Goal: Task Accomplishment & Management: Use online tool/utility

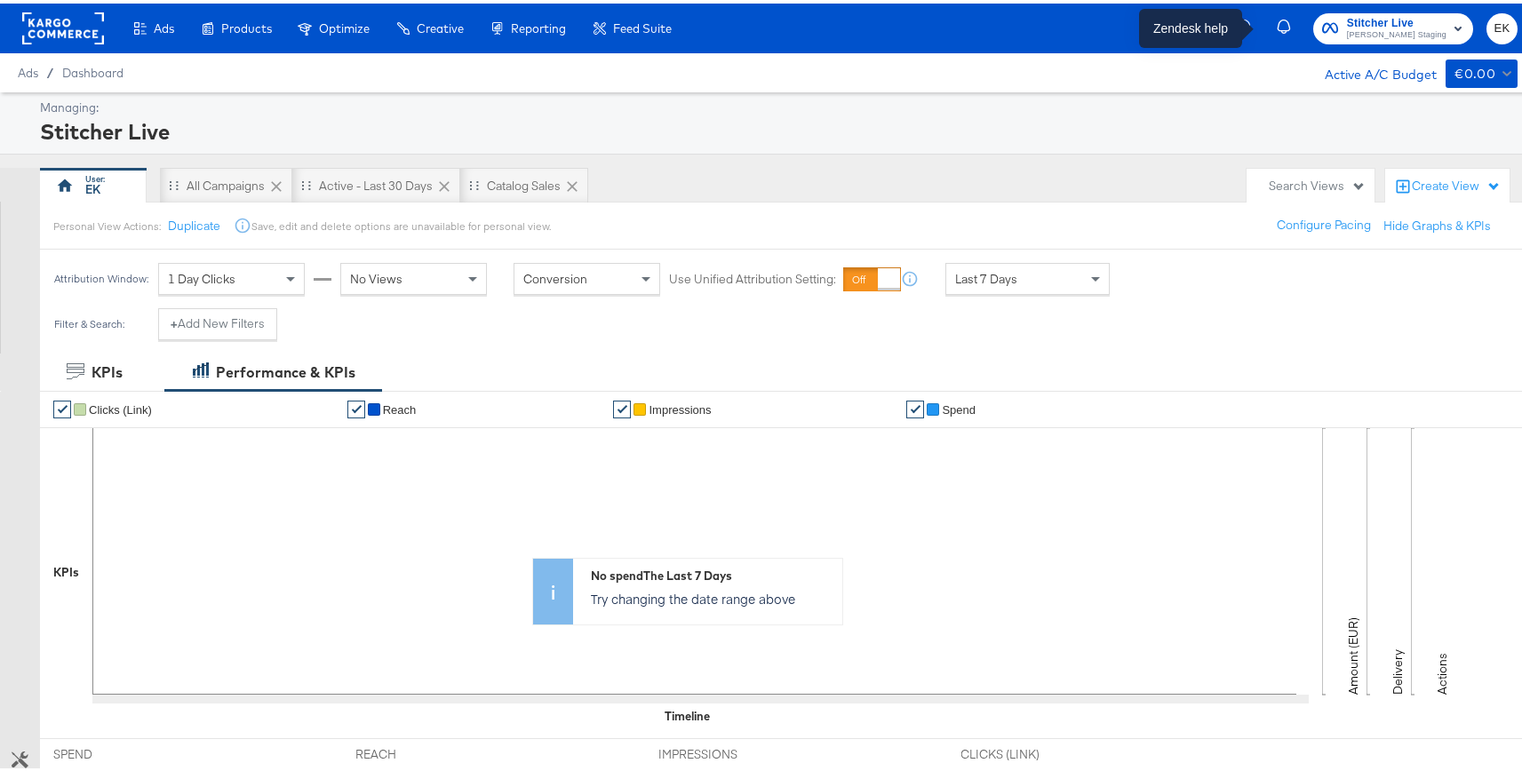
click at [1254, 28] on icon "button" at bounding box center [1246, 24] width 16 height 16
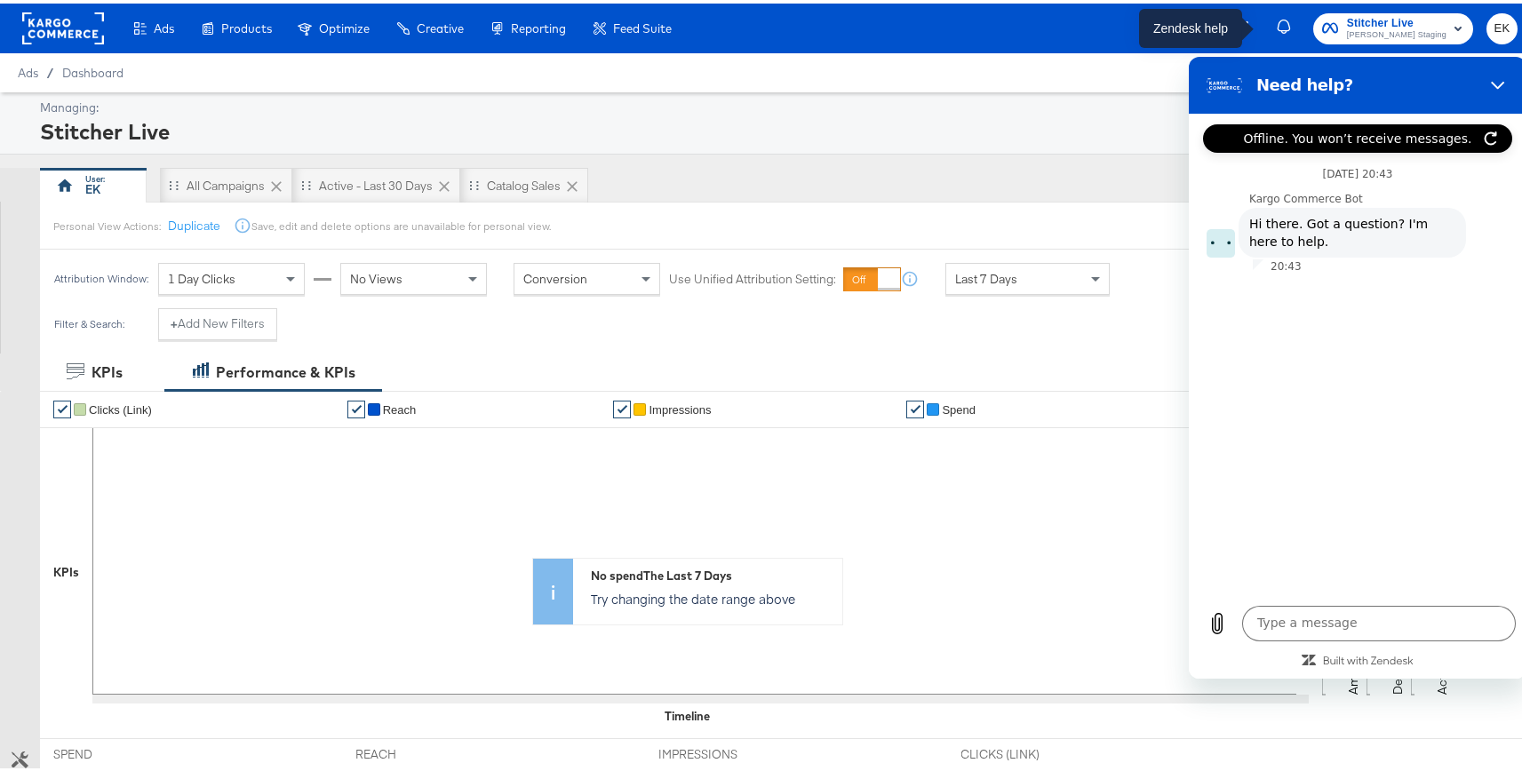
click at [1249, 25] on icon "button" at bounding box center [1244, 22] width 9 height 9
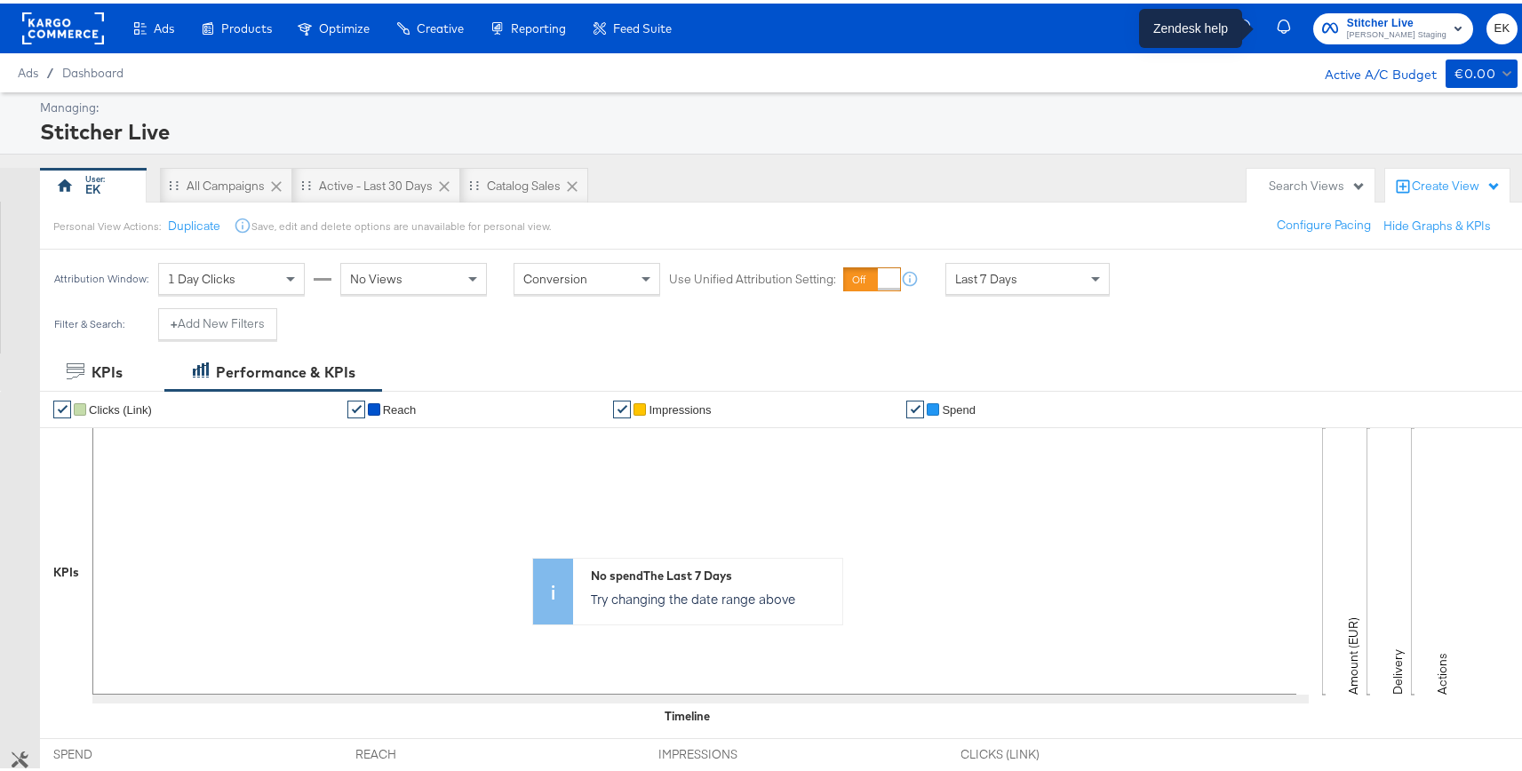
click at [1254, 25] on icon "button" at bounding box center [1246, 24] width 16 height 16
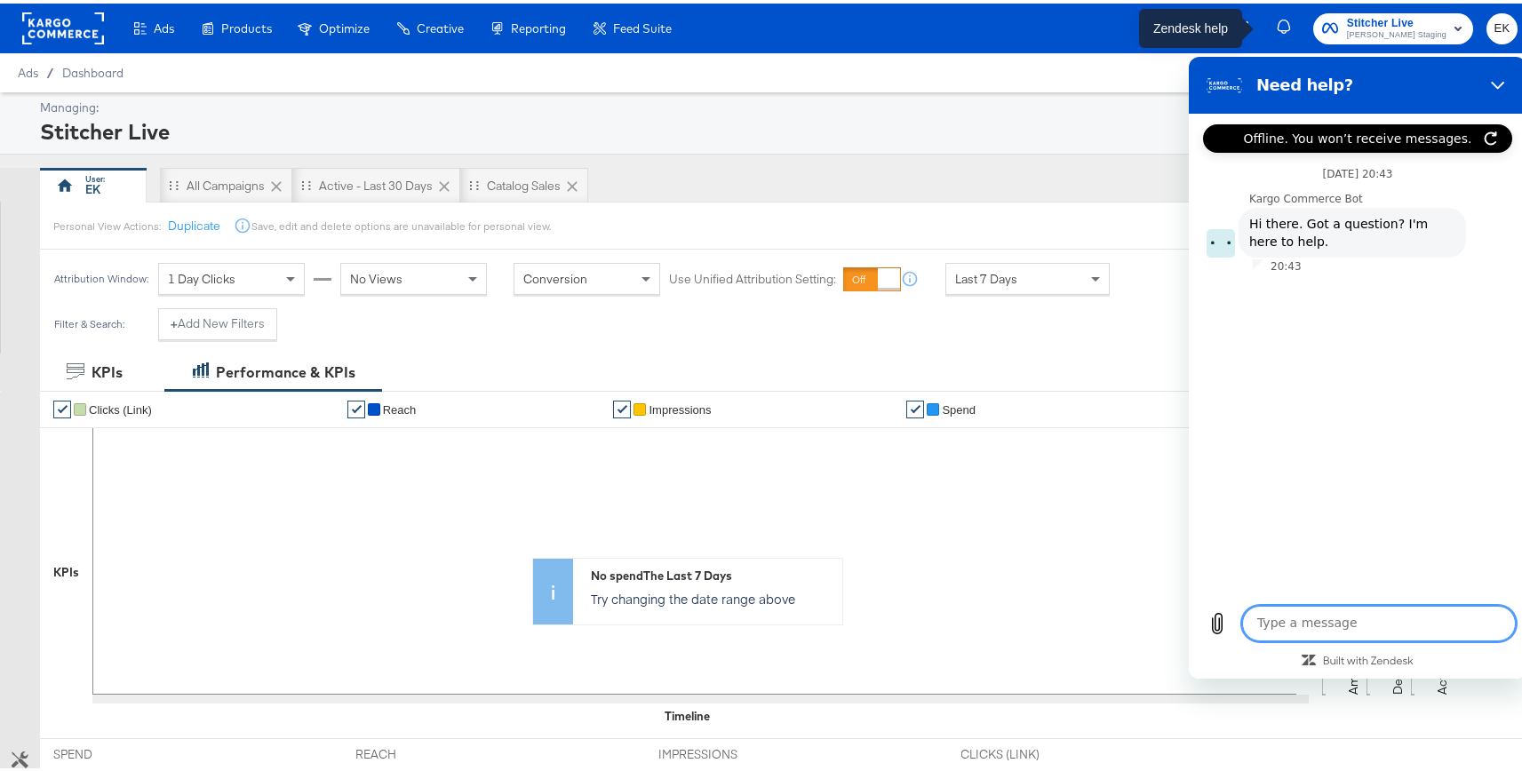
click at [1249, 25] on icon "button" at bounding box center [1244, 22] width 9 height 9
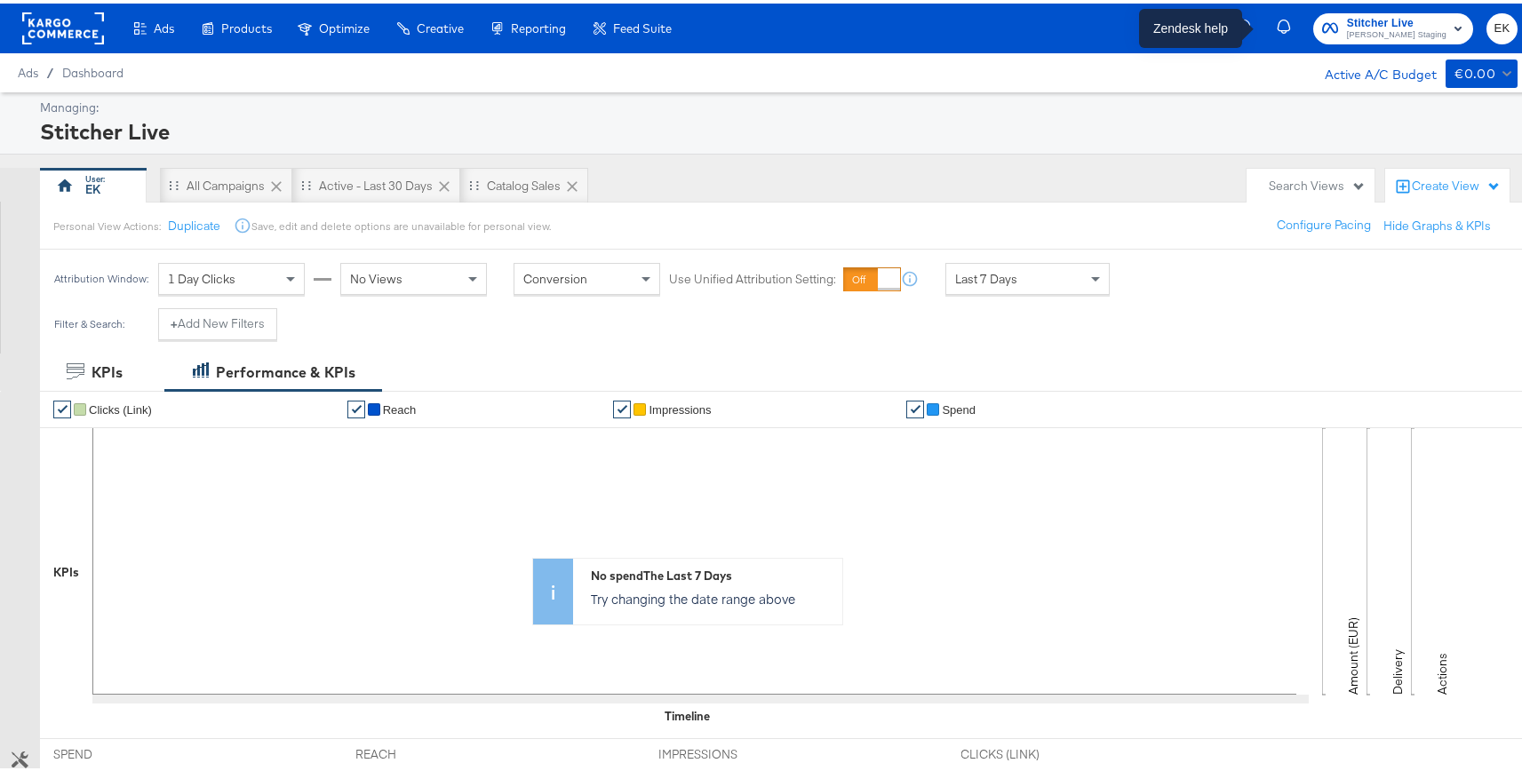
click at [1254, 25] on icon "button" at bounding box center [1246, 24] width 16 height 16
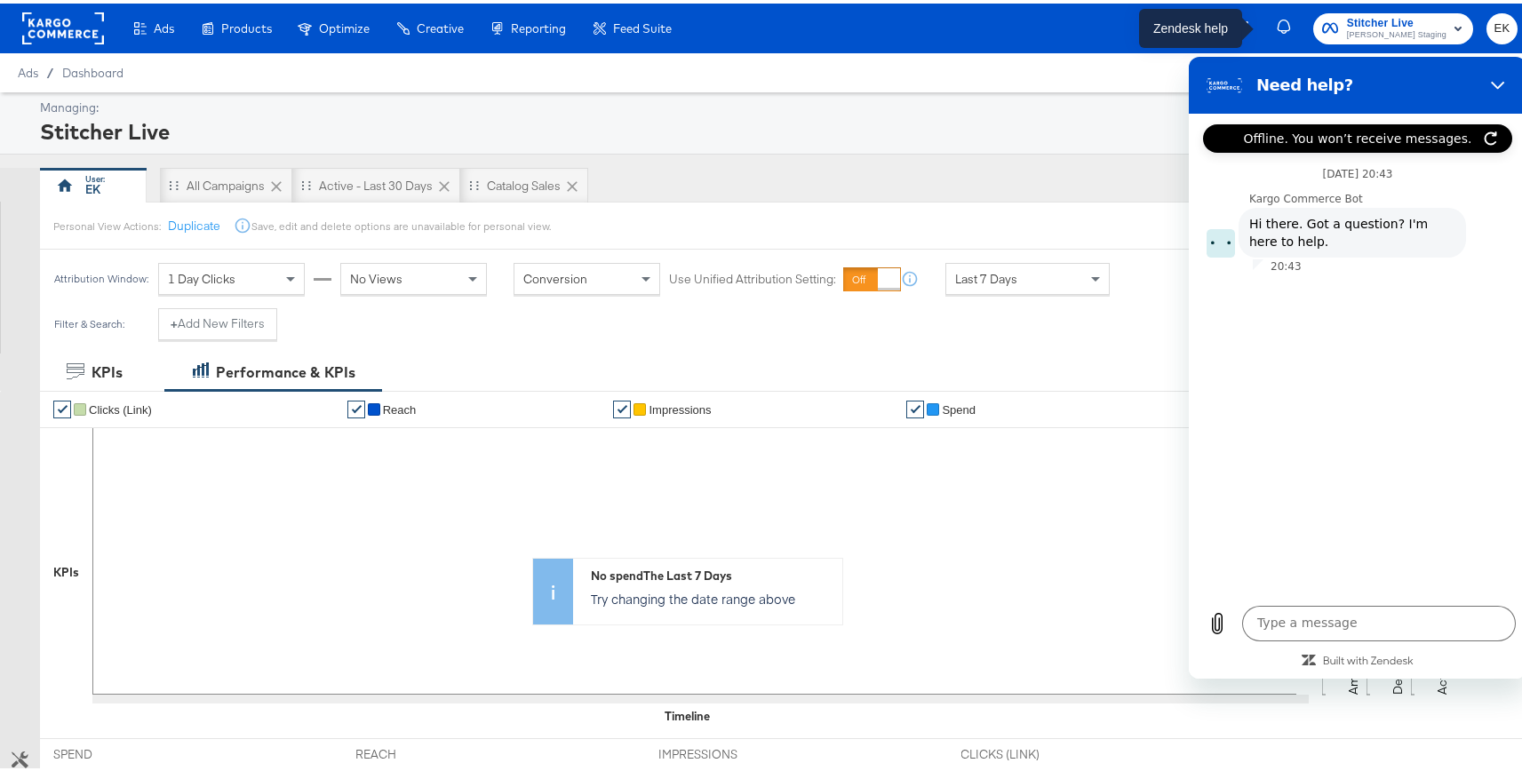
click at [1249, 25] on icon "button" at bounding box center [1244, 22] width 9 height 9
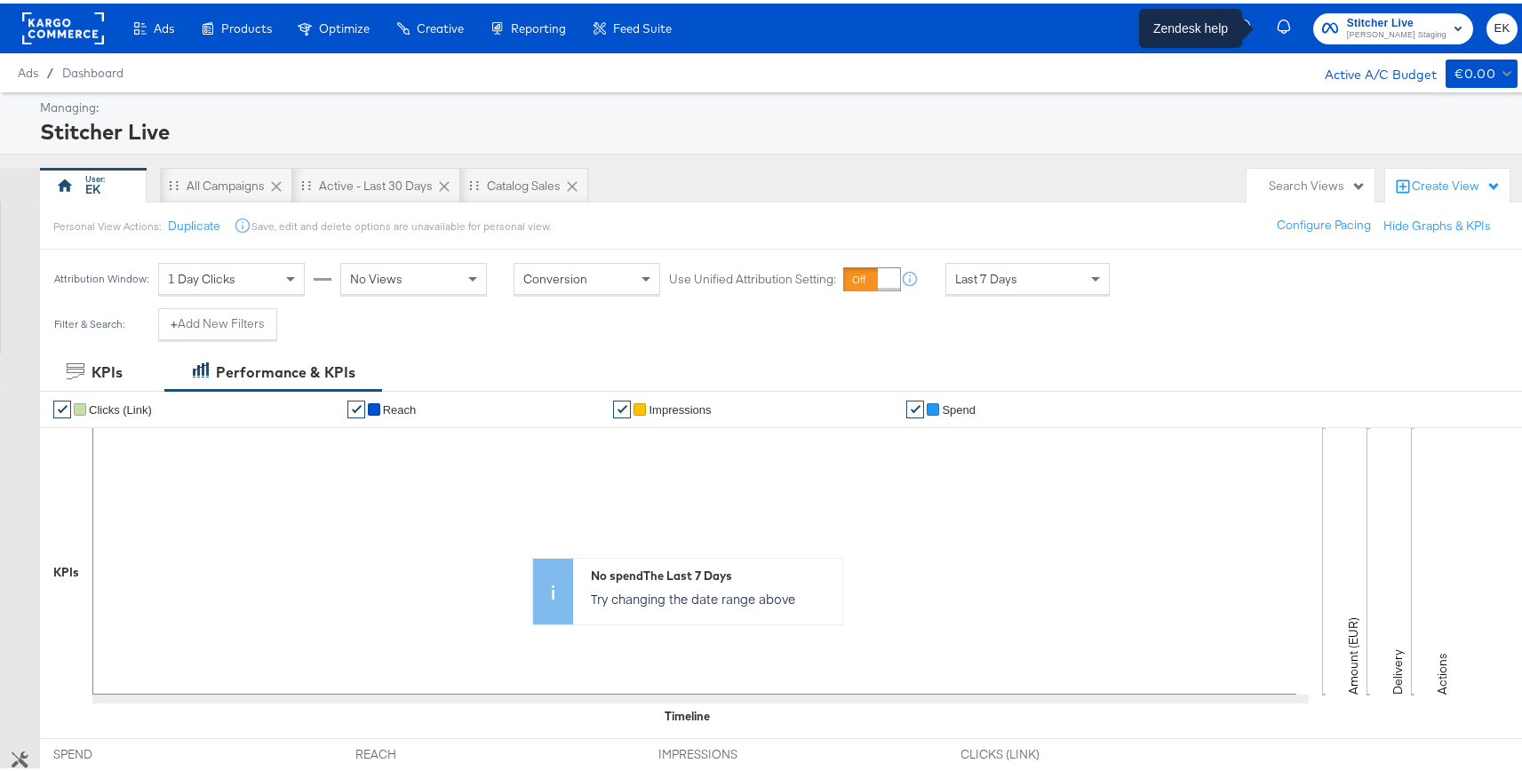
click at [1254, 25] on icon "button" at bounding box center [1246, 24] width 16 height 16
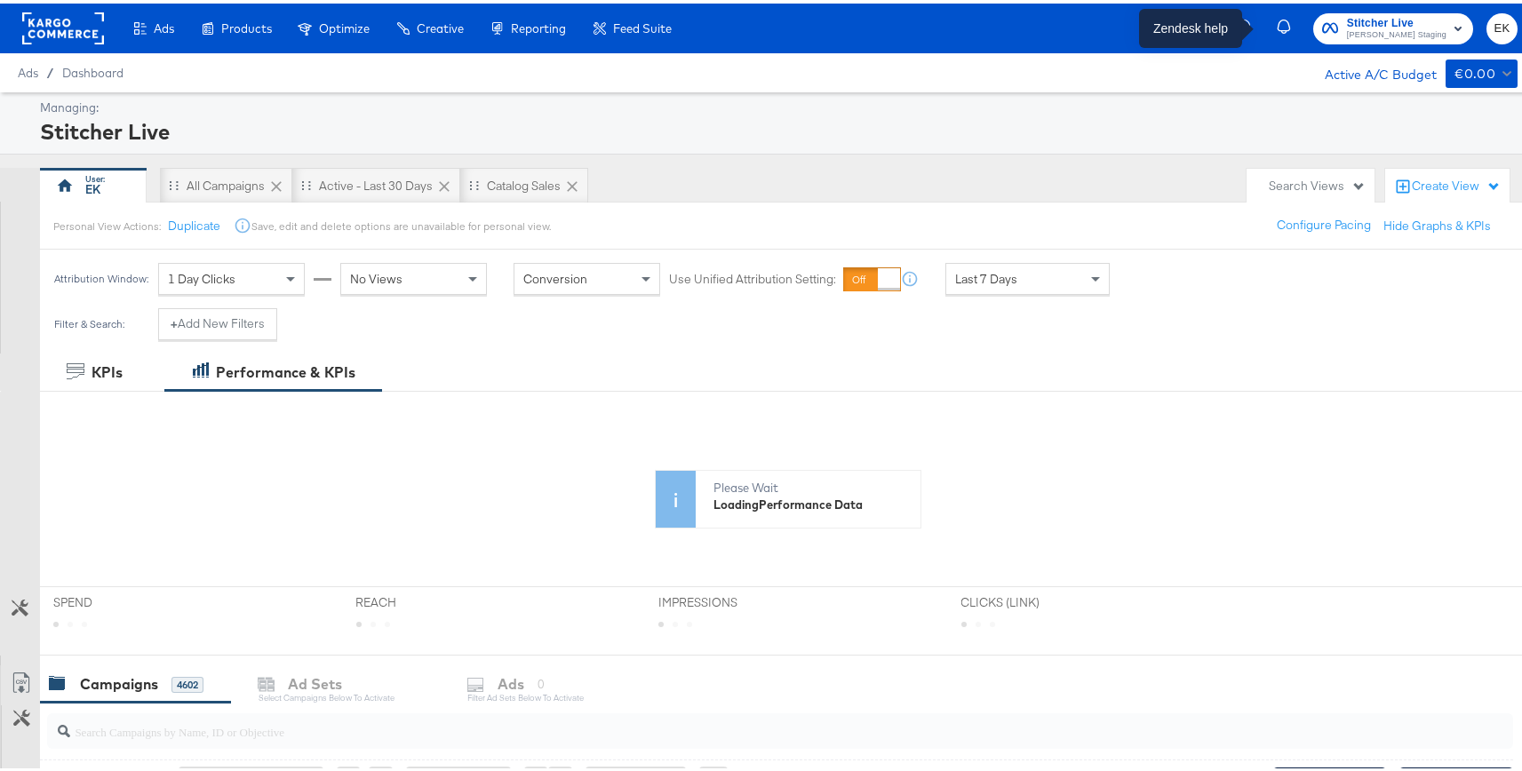
click at [1254, 27] on icon "button" at bounding box center [1246, 24] width 16 height 16
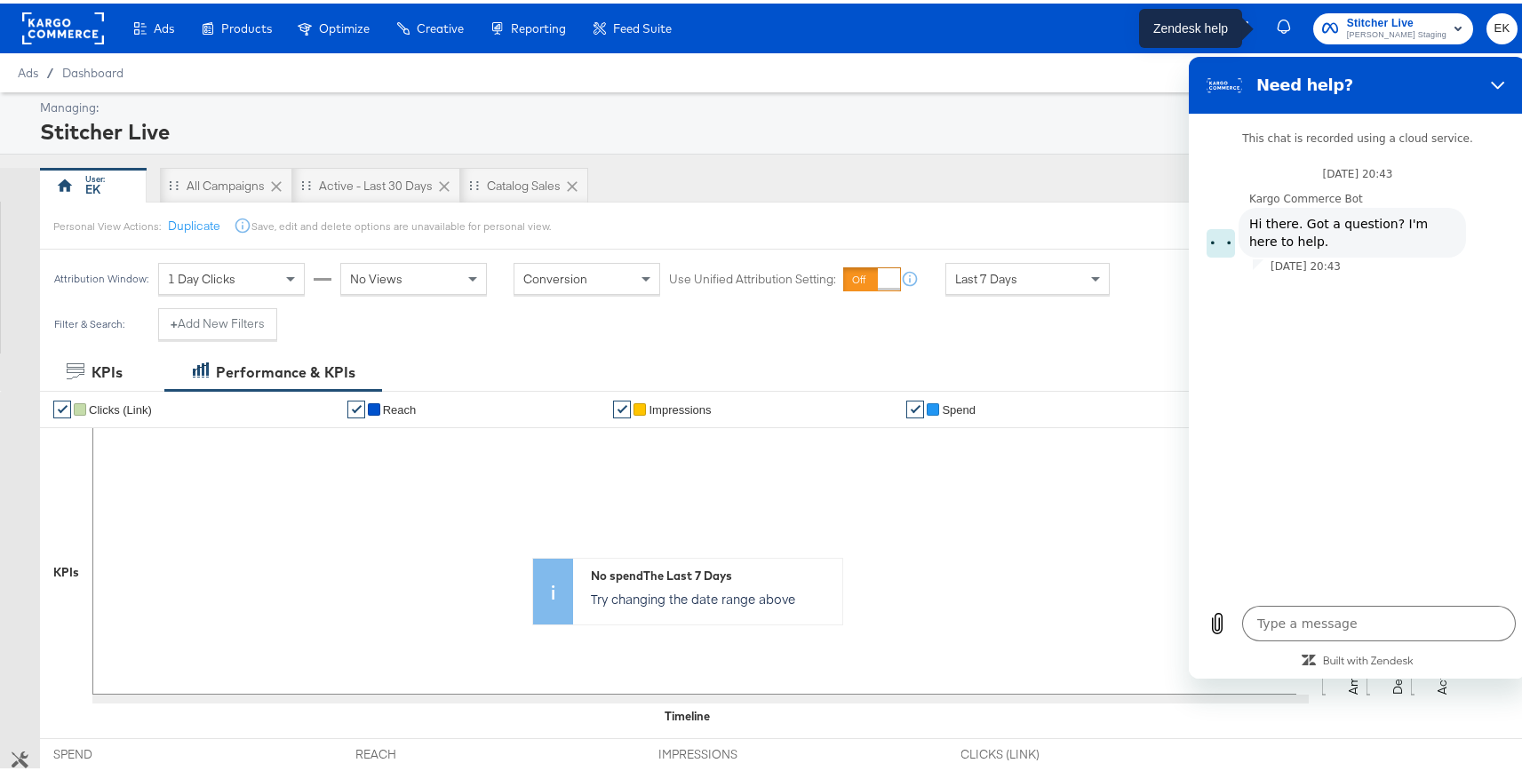
click at [1254, 25] on icon "button" at bounding box center [1246, 24] width 16 height 16
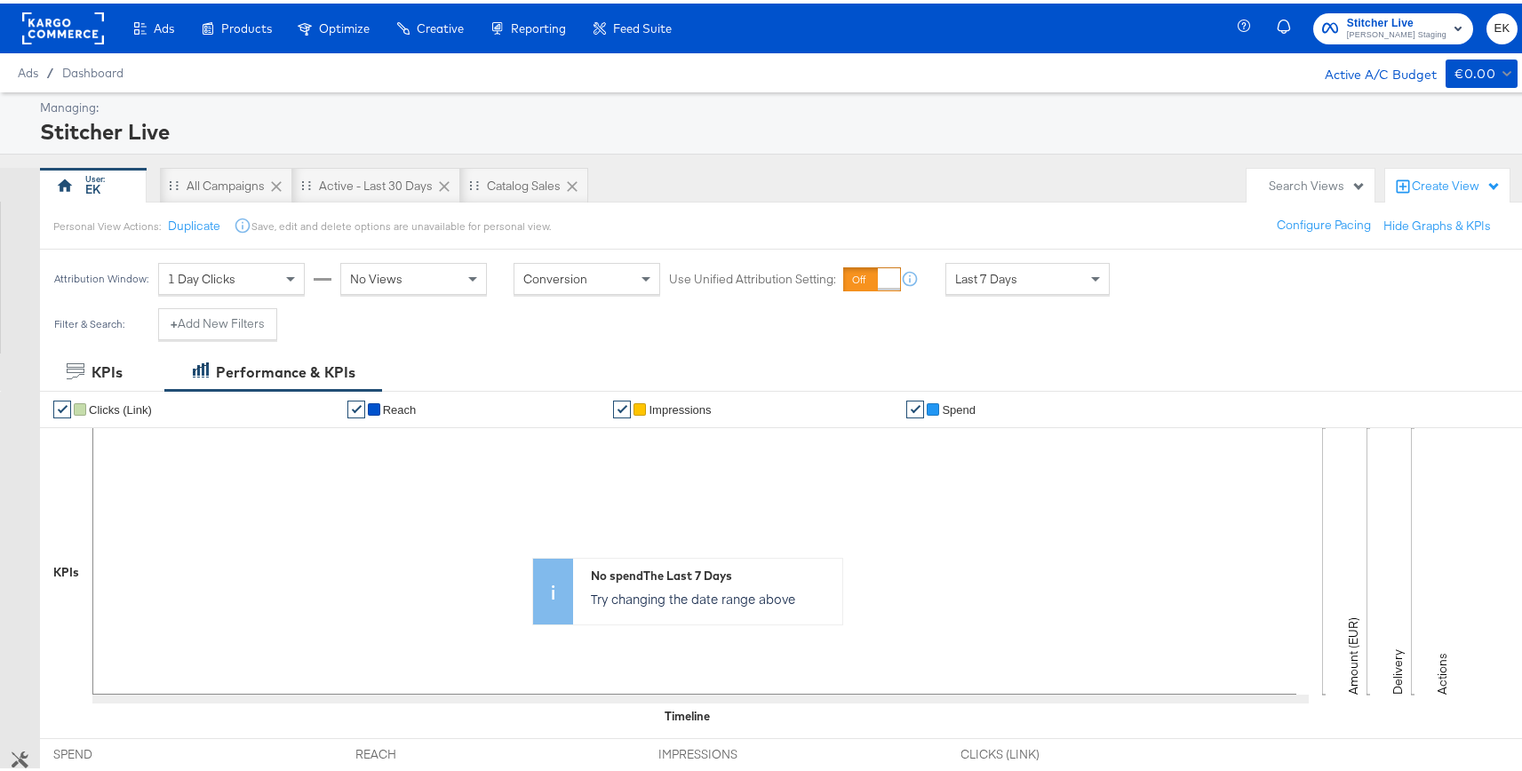
type textarea "x"
